Goal: Information Seeking & Learning: Learn about a topic

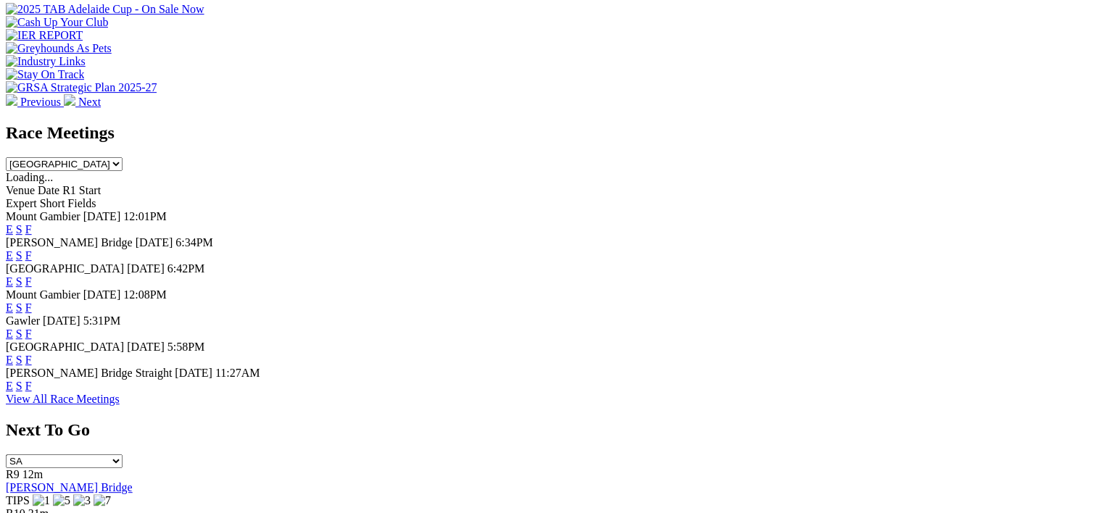
scroll to position [561, 0]
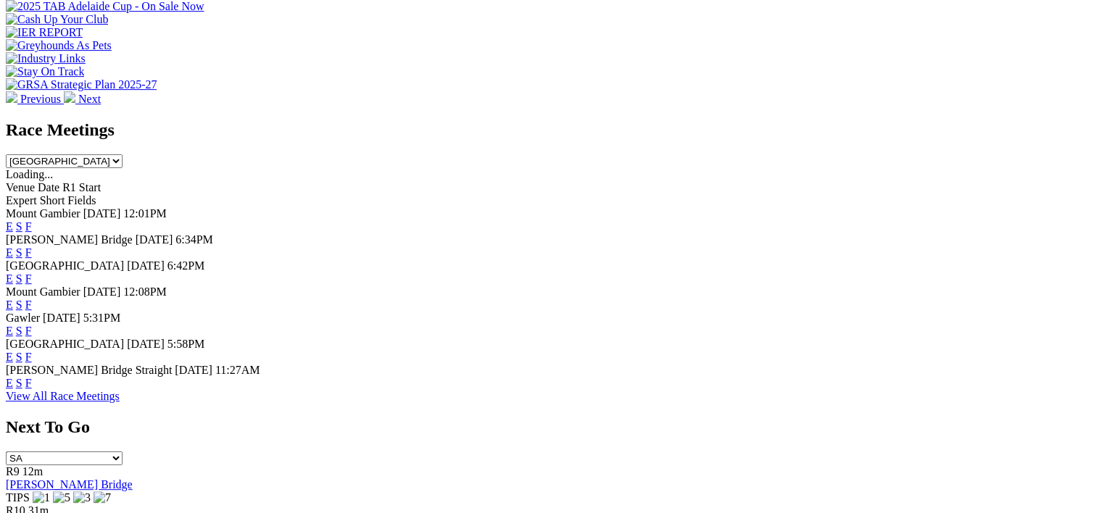
click at [32, 273] on link "F" at bounding box center [28, 279] width 7 height 12
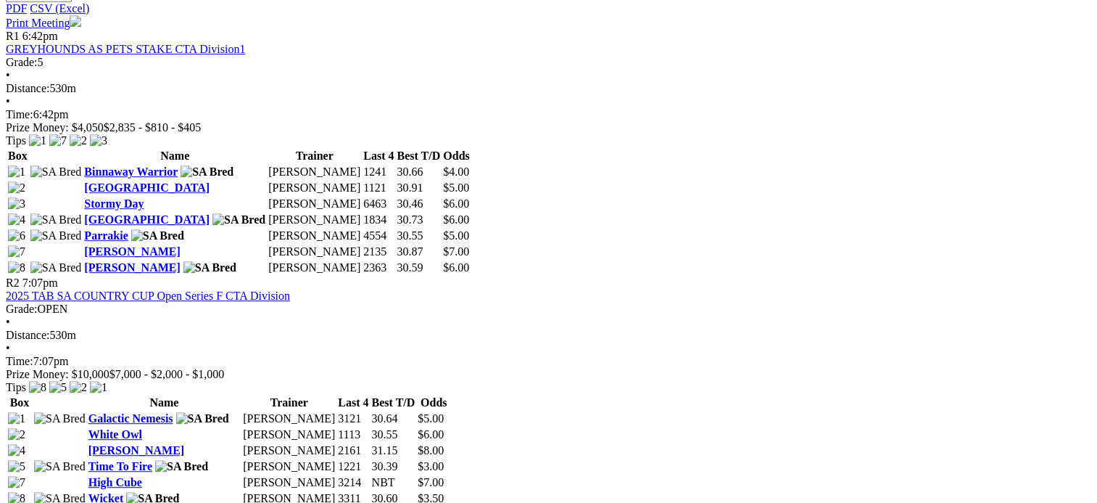
scroll to position [737, 0]
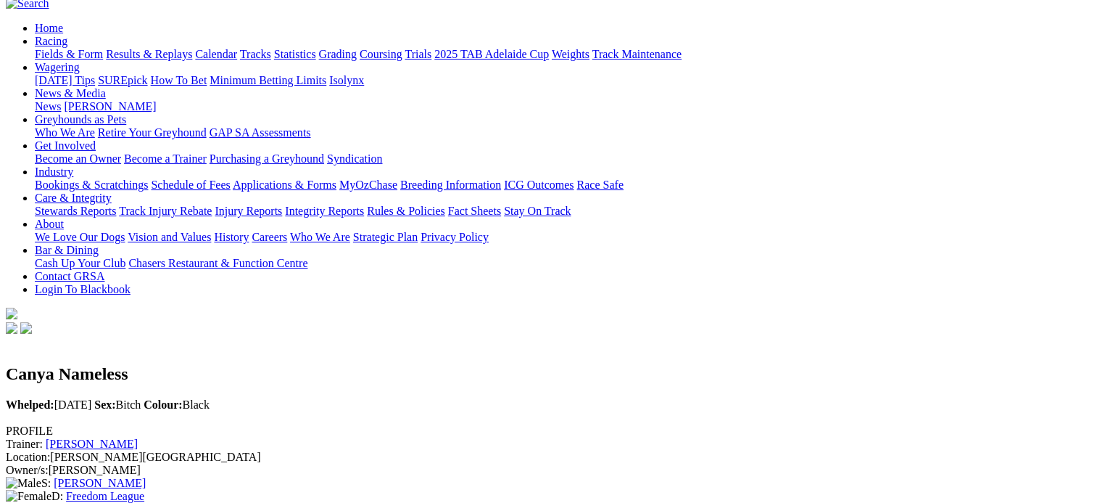
scroll to position [141, 0]
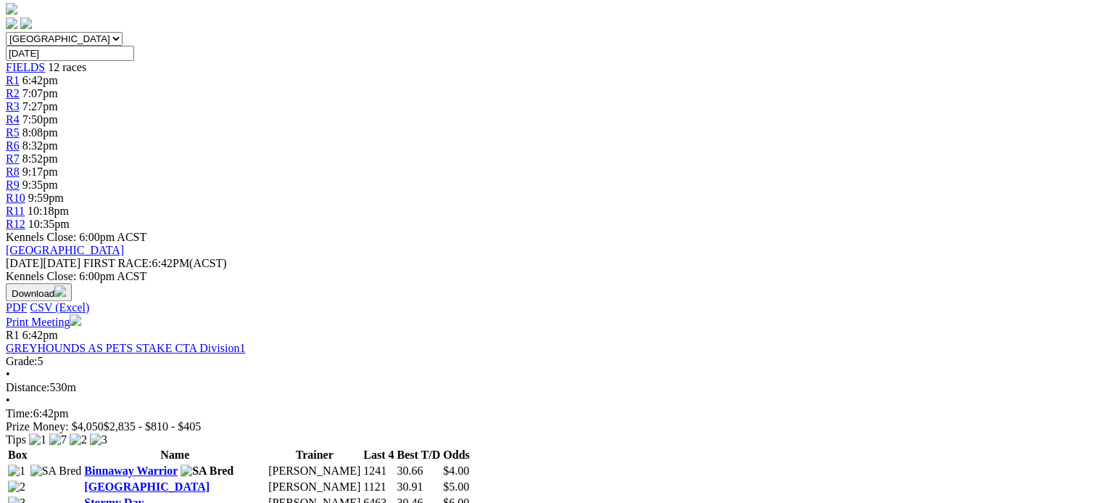
scroll to position [547, 0]
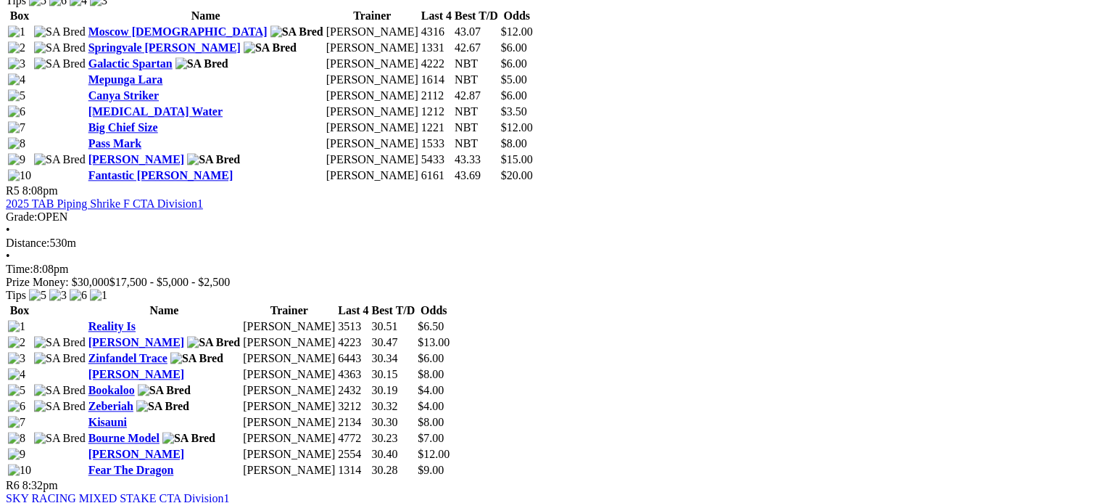
scroll to position [1636, 0]
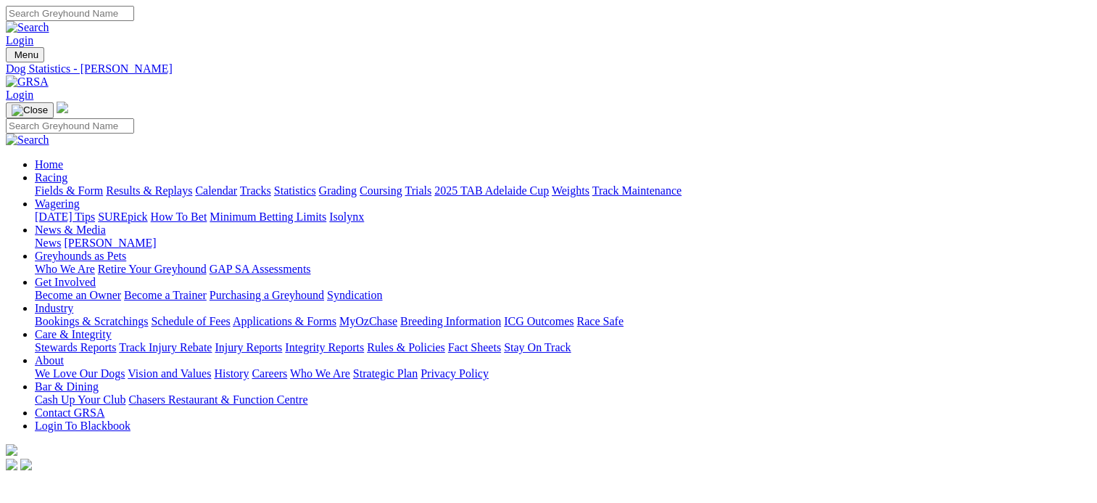
click at [56, 184] on link "Fields & Form" at bounding box center [69, 190] width 68 height 12
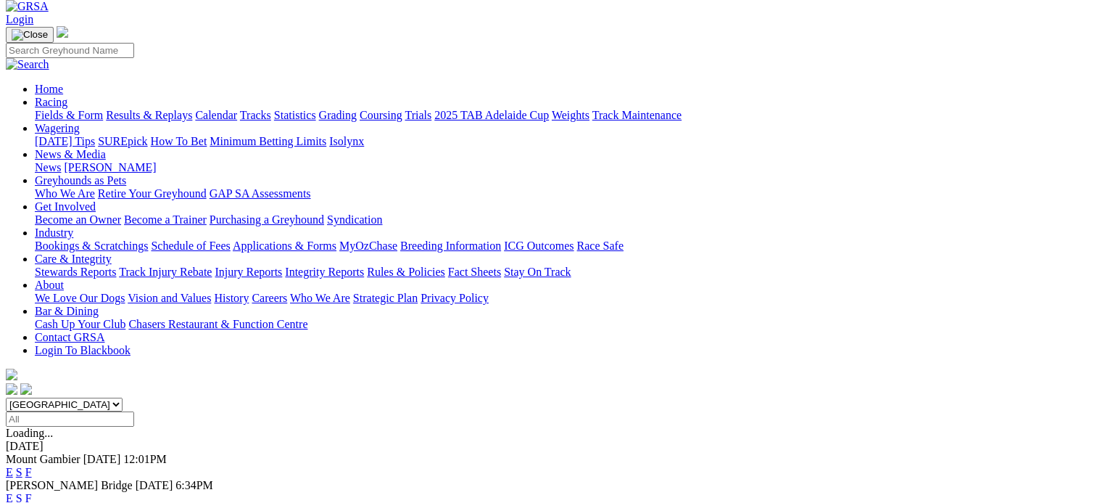
scroll to position [75, 0]
